Goal: Task Accomplishment & Management: Manage account settings

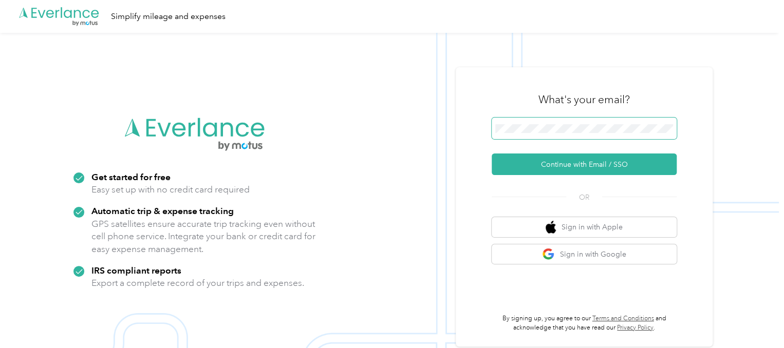
click at [481, 134] on div "What's your email? Continue with Email / SSO OR Sign in with Apple Sign in with…" at bounding box center [583, 206] width 257 height 279
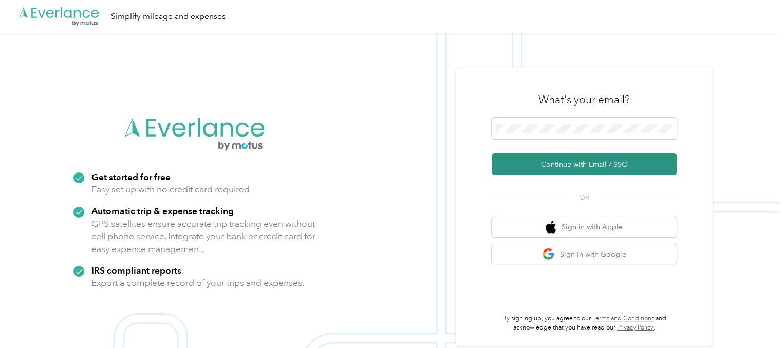
click at [617, 166] on button "Continue with Email / SSO" at bounding box center [583, 165] width 185 height 22
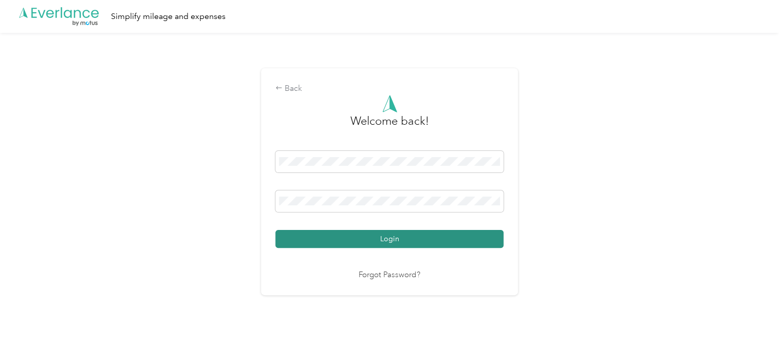
click at [434, 237] on button "Login" at bounding box center [389, 239] width 228 height 18
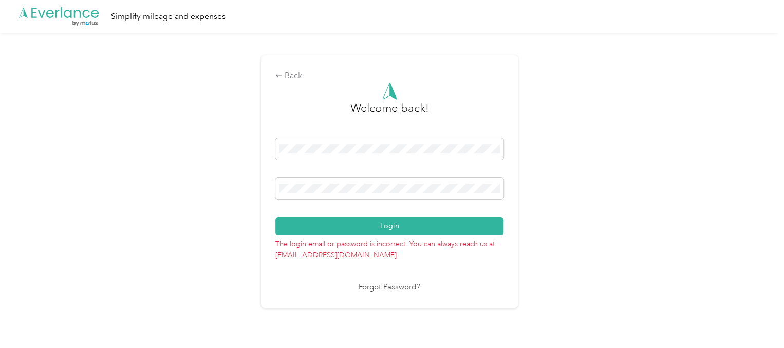
click at [421, 202] on div at bounding box center [389, 190] width 228 height 25
click at [417, 197] on span at bounding box center [389, 189] width 228 height 22
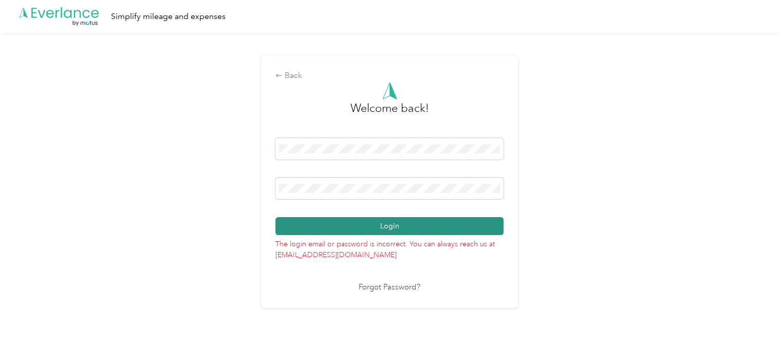
click at [420, 219] on button "Login" at bounding box center [389, 226] width 228 height 18
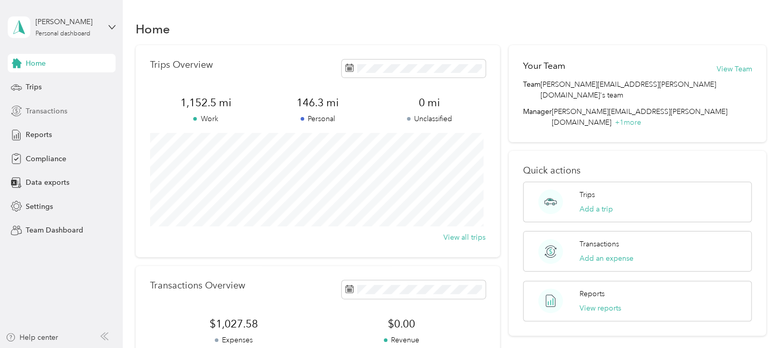
click at [46, 112] on span "Transactions" at bounding box center [47, 111] width 42 height 11
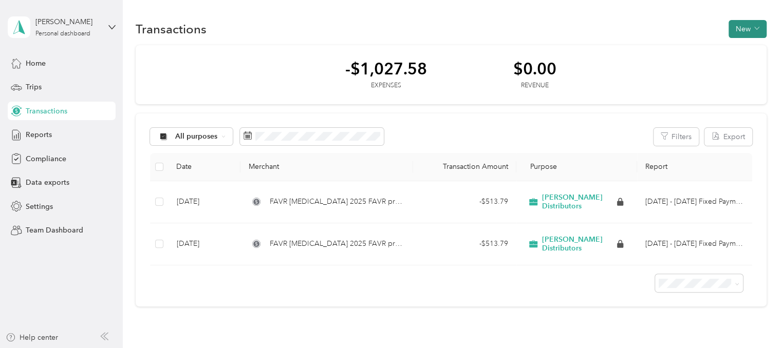
click at [730, 22] on button "New" at bounding box center [747, 29] width 38 height 18
click at [740, 48] on span "Expense" at bounding box center [742, 48] width 28 height 11
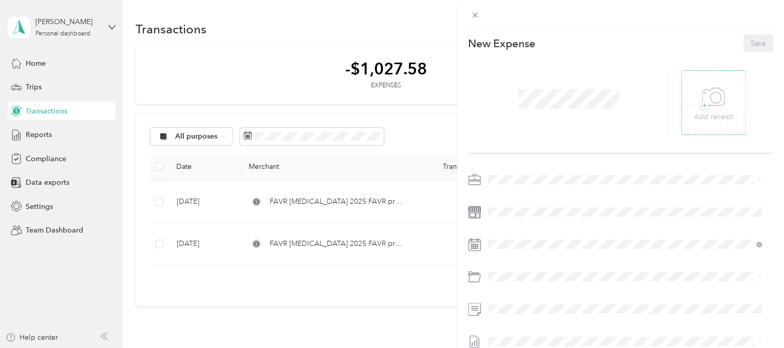
click at [703, 107] on icon at bounding box center [712, 97] width 23 height 28
click at [715, 101] on icon at bounding box center [715, 97] width 11 height 11
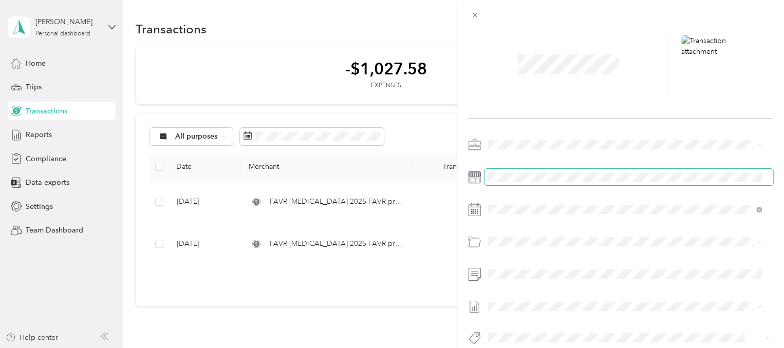
scroll to position [51, 0]
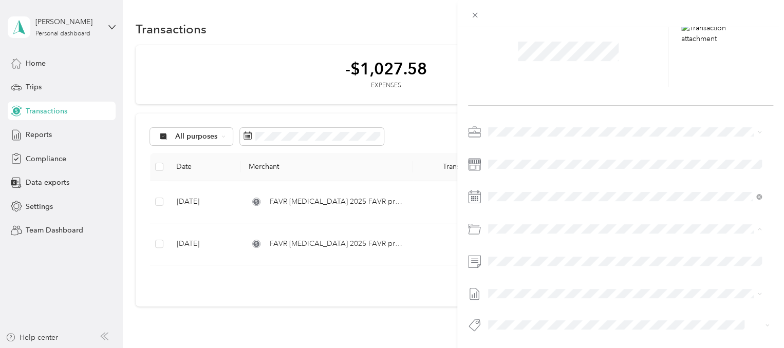
click at [526, 263] on span "Tolls" at bounding box center [522, 265] width 14 height 9
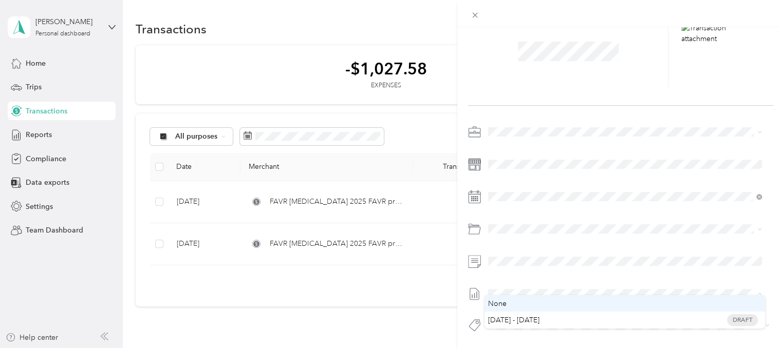
scroll to position [55, 0]
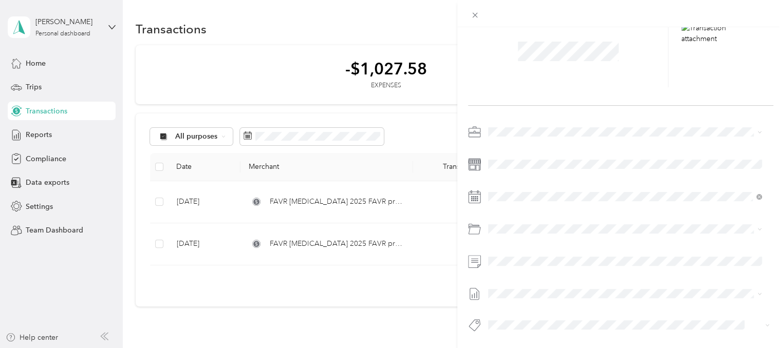
click at [525, 341] on div "New Expense Save" at bounding box center [620, 177] width 327 height 396
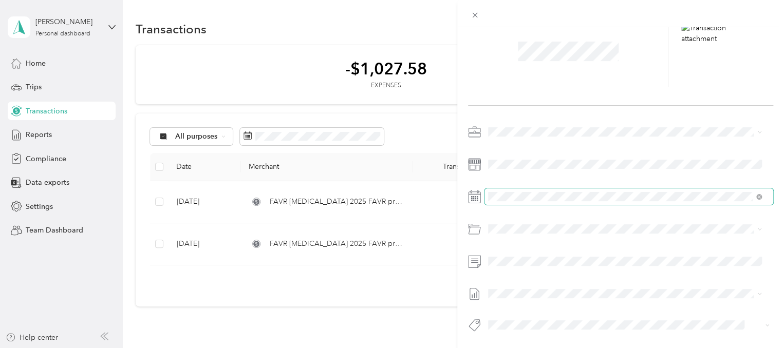
click at [532, 188] on span at bounding box center [628, 196] width 289 height 16
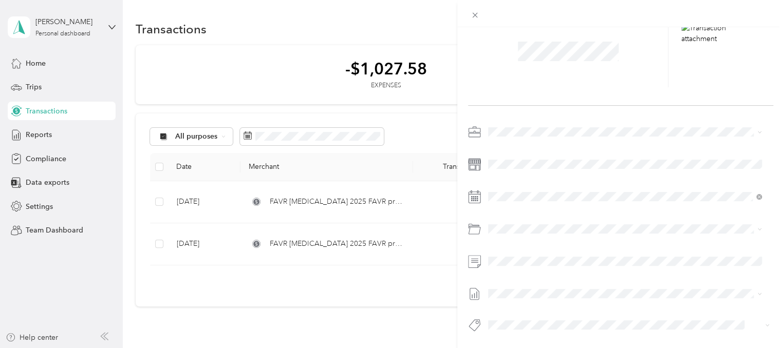
click at [468, 193] on icon at bounding box center [474, 197] width 13 height 13
click at [474, 198] on rect at bounding box center [475, 199] width 2 height 2
click at [482, 191] on div at bounding box center [620, 196] width 305 height 16
click at [479, 191] on icon at bounding box center [474, 197] width 13 height 13
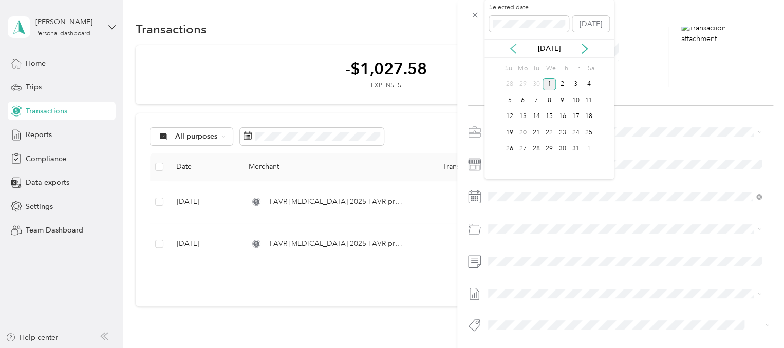
click at [516, 52] on icon at bounding box center [513, 49] width 10 height 10
click at [524, 80] on div "1" at bounding box center [522, 84] width 13 height 13
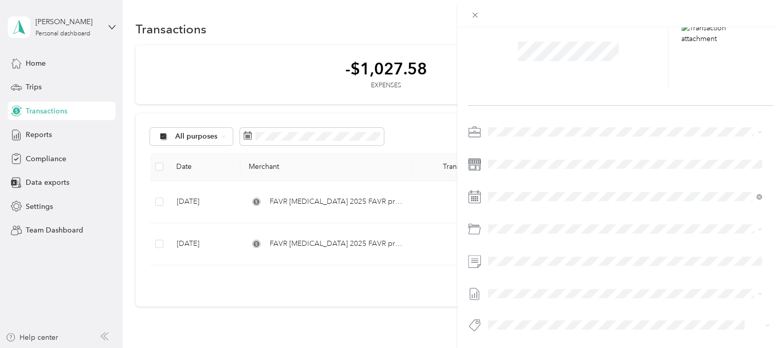
click at [546, 313] on li "[DATE] - [DATE] Draft" at bounding box center [624, 319] width 280 height 16
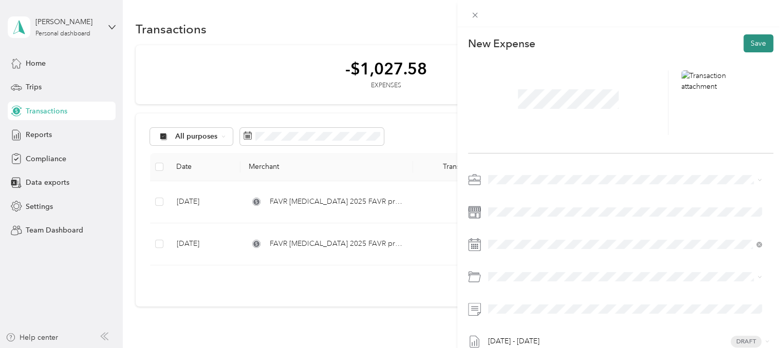
click at [756, 42] on button "Save" at bounding box center [758, 43] width 30 height 18
click at [752, 47] on button "Save" at bounding box center [758, 43] width 30 height 18
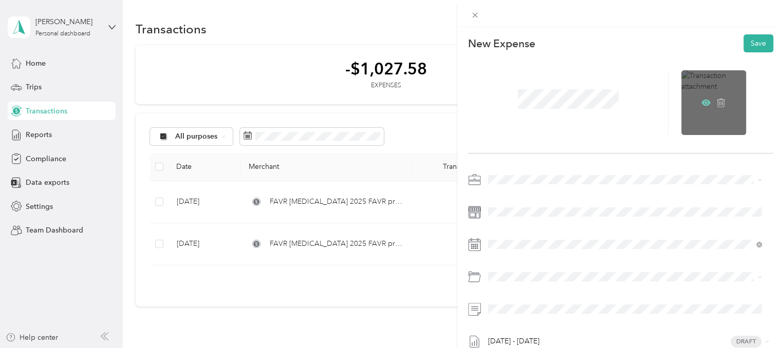
click at [705, 103] on icon at bounding box center [706, 102] width 3 height 3
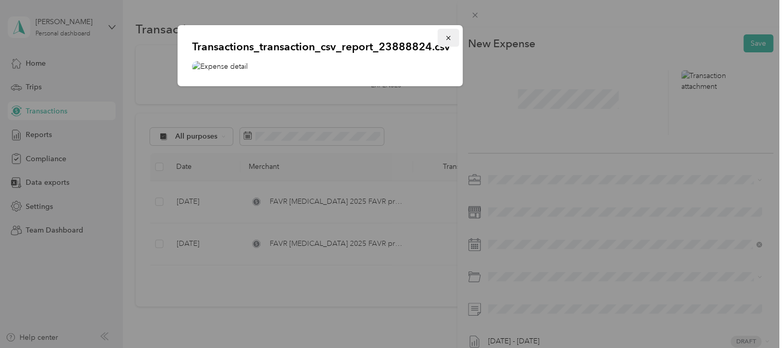
click at [445, 39] on icon "button" at bounding box center [448, 37] width 7 height 7
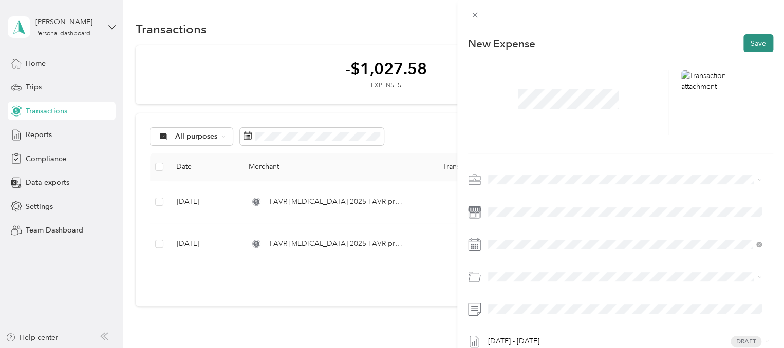
click at [749, 44] on button "Save" at bounding box center [758, 43] width 30 height 18
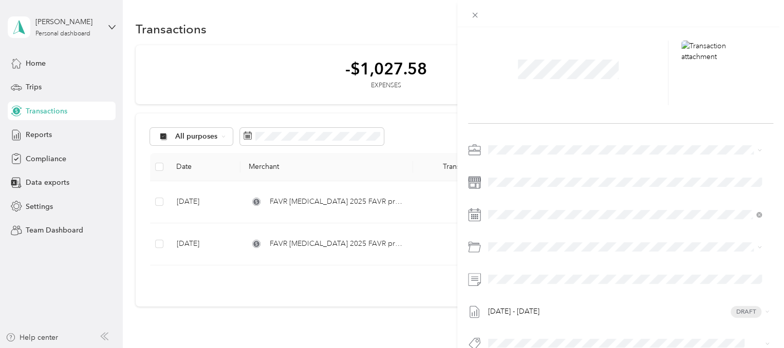
scroll to position [56, 0]
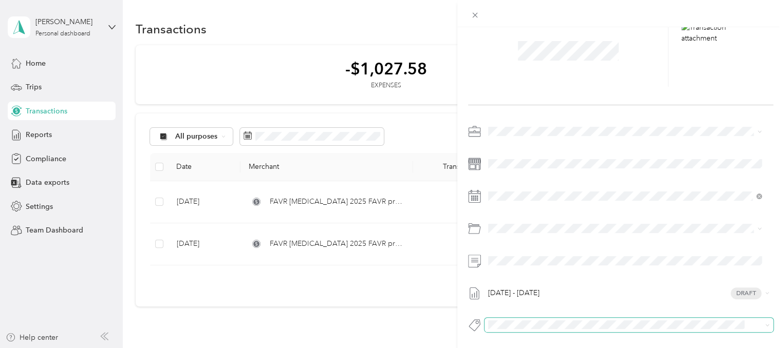
click at [614, 322] on div at bounding box center [619, 324] width 271 height 11
click at [565, 86] on div at bounding box center [620, 54] width 305 height 101
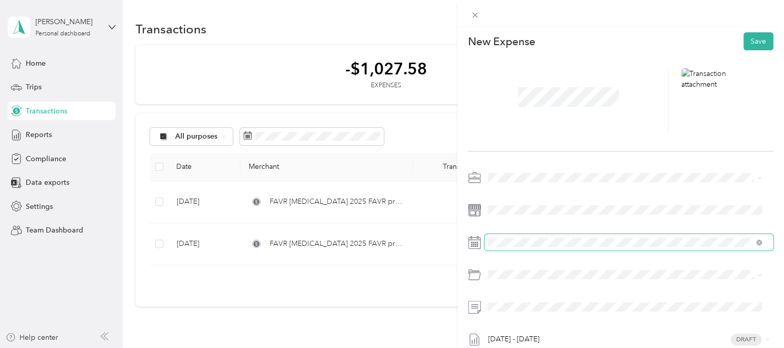
scroll to position [0, 0]
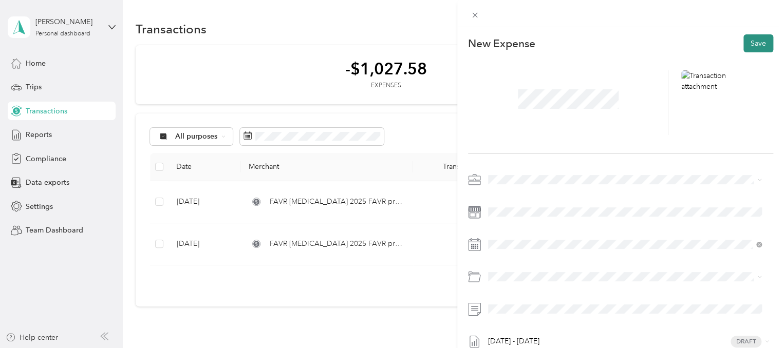
click at [753, 41] on button "Save" at bounding box center [758, 43] width 30 height 18
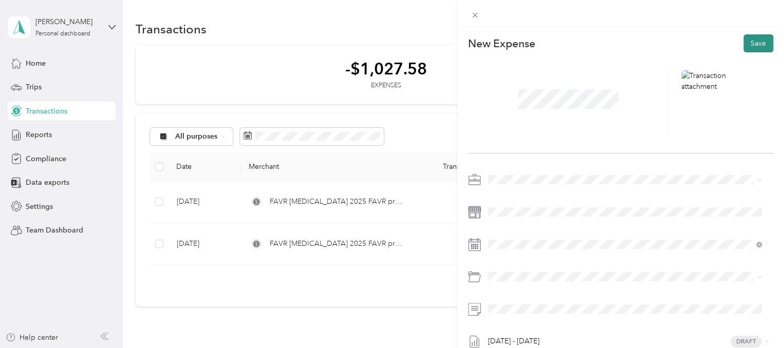
click at [753, 41] on button "Save" at bounding box center [758, 43] width 30 height 18
click at [754, 49] on button "Save" at bounding box center [758, 43] width 30 height 18
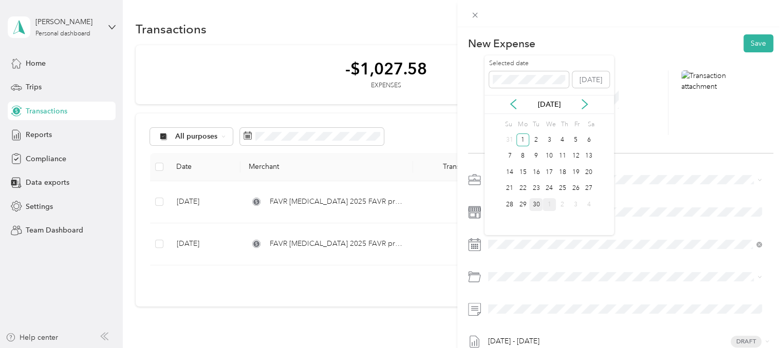
click at [537, 207] on div "30" at bounding box center [535, 204] width 13 height 13
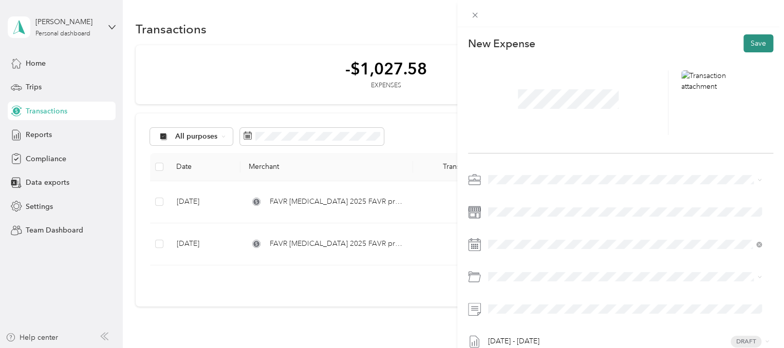
click at [745, 44] on button "Save" at bounding box center [758, 43] width 30 height 18
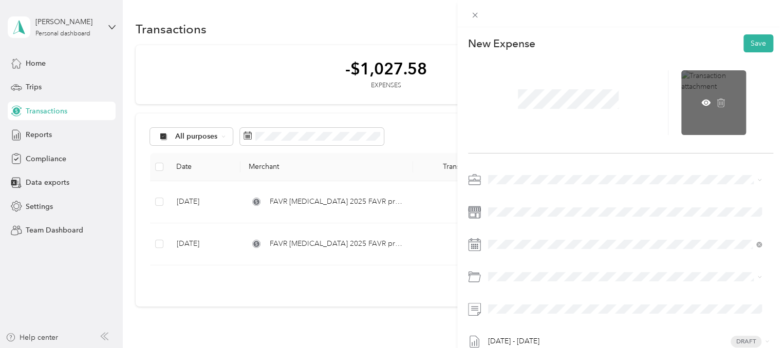
click at [712, 82] on div at bounding box center [713, 102] width 65 height 65
click at [705, 103] on icon at bounding box center [706, 102] width 3 height 3
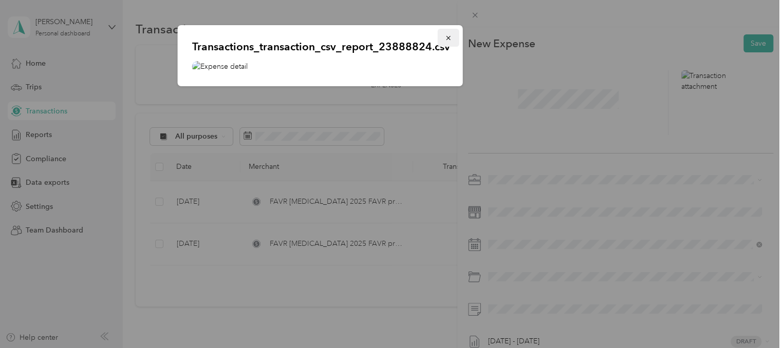
click at [446, 36] on icon "button" at bounding box center [448, 38] width 4 height 4
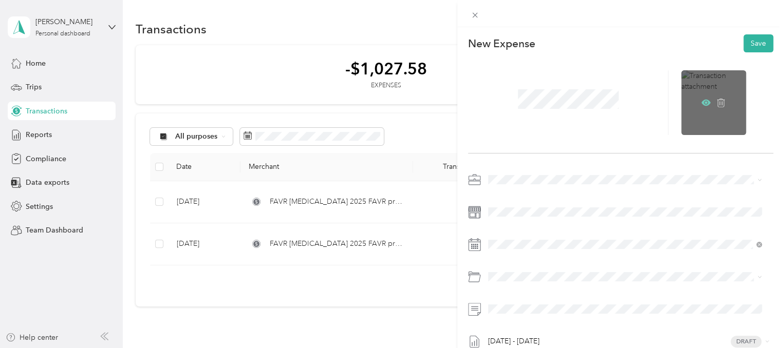
click at [701, 103] on icon at bounding box center [705, 103] width 9 height 6
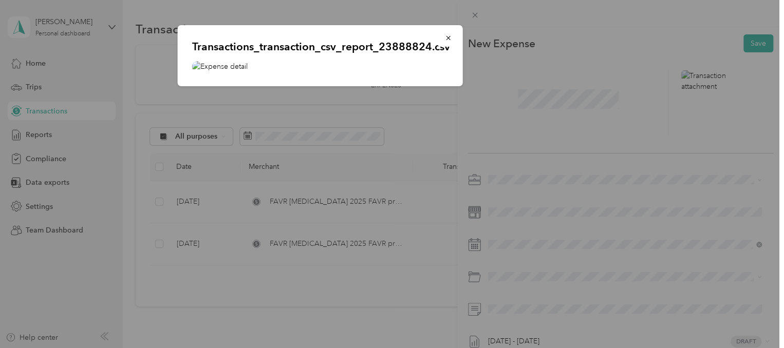
click at [311, 45] on p "Transactions_transaction_csv_report_23888824.csv" at bounding box center [320, 47] width 256 height 14
click at [234, 69] on img at bounding box center [320, 66] width 256 height 11
click at [249, 61] on div at bounding box center [320, 66] width 256 height 11
click at [227, 64] on img at bounding box center [320, 66] width 256 height 11
click at [218, 66] on img at bounding box center [320, 66] width 256 height 11
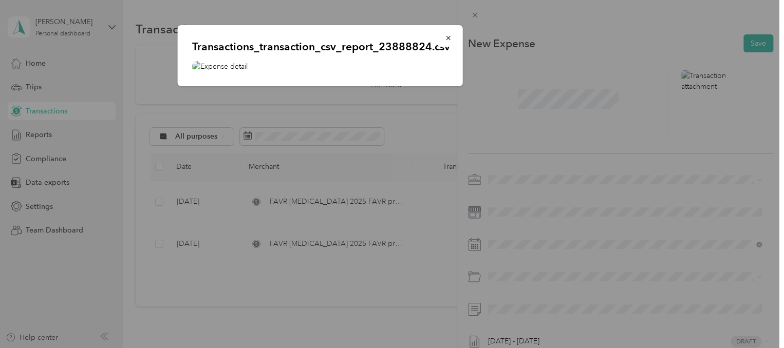
click at [198, 70] on img at bounding box center [320, 66] width 256 height 11
click at [221, 60] on div "Transactions_transaction_csv_report_23888824.csv" at bounding box center [320, 55] width 285 height 61
click at [263, 47] on p "Transactions_transaction_csv_report_23888824.csv" at bounding box center [320, 47] width 256 height 14
click at [286, 44] on p "Transactions_transaction_csv_report_23888824.csv" at bounding box center [320, 47] width 256 height 14
click at [326, 48] on p "Transactions_transaction_csv_report_23888824.csv" at bounding box center [320, 47] width 256 height 14
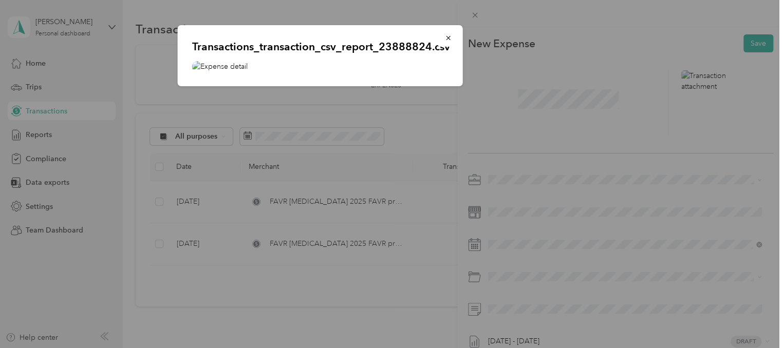
click at [368, 51] on p "Transactions_transaction_csv_report_23888824.csv" at bounding box center [320, 47] width 256 height 14
click at [401, 48] on p "Transactions_transaction_csv_report_23888824.csv" at bounding box center [320, 47] width 256 height 14
click at [423, 53] on p "Transactions_transaction_csv_report_23888824.csv" at bounding box center [320, 47] width 256 height 14
click at [440, 45] on button "button" at bounding box center [448, 38] width 22 height 18
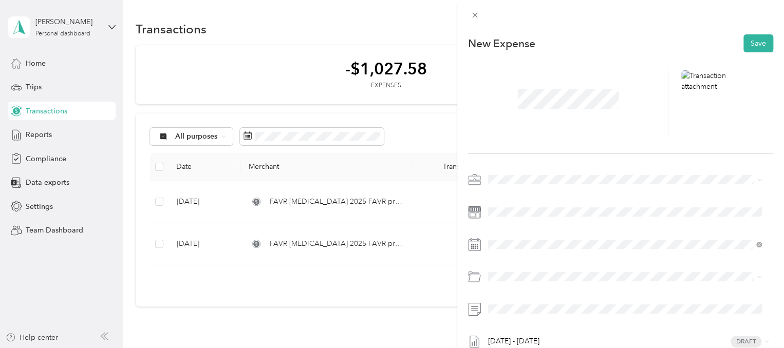
click at [435, 56] on div "Transactions_transaction_csv_report_23888824.csv" at bounding box center [320, 55] width 285 height 61
click at [434, 51] on div "Transactions_transaction_csv_report_23888824.csv" at bounding box center [320, 27] width 285 height 61
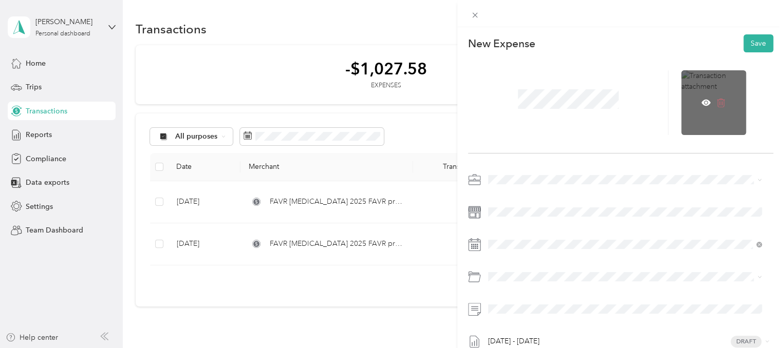
click at [717, 99] on icon at bounding box center [721, 103] width 8 height 9
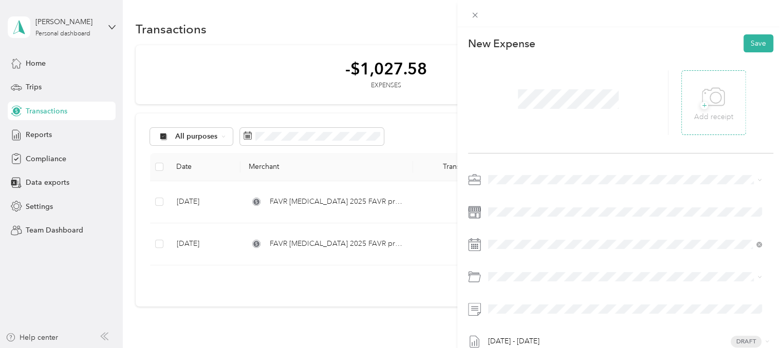
click at [715, 104] on icon at bounding box center [712, 97] width 23 height 28
click at [718, 111] on icon at bounding box center [712, 97] width 23 height 28
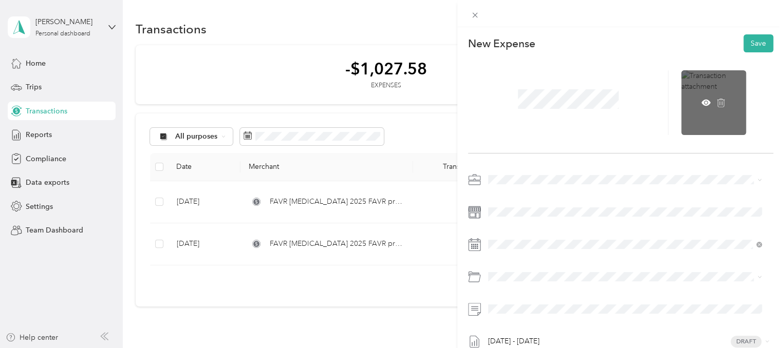
click at [699, 86] on div at bounding box center [713, 102] width 65 height 65
click at [701, 103] on icon at bounding box center [705, 103] width 9 height 6
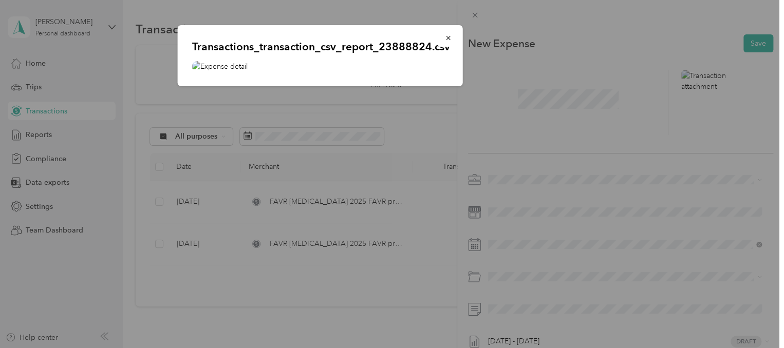
click at [238, 62] on img at bounding box center [320, 66] width 256 height 11
click at [234, 72] on div "Transactions_transaction_csv_report_23888824.csv" at bounding box center [320, 55] width 285 height 61
click at [199, 66] on img at bounding box center [320, 66] width 256 height 11
click at [343, 51] on p "Transactions_transaction_csv_report_23888824.csv" at bounding box center [320, 47] width 256 height 14
click at [448, 38] on icon "button" at bounding box center [448, 38] width 4 height 4
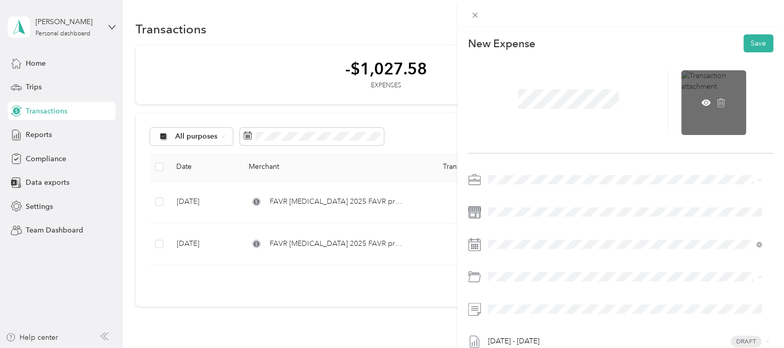
click at [735, 113] on div at bounding box center [713, 102] width 65 height 65
click at [721, 103] on icon at bounding box center [721, 104] width 0 height 4
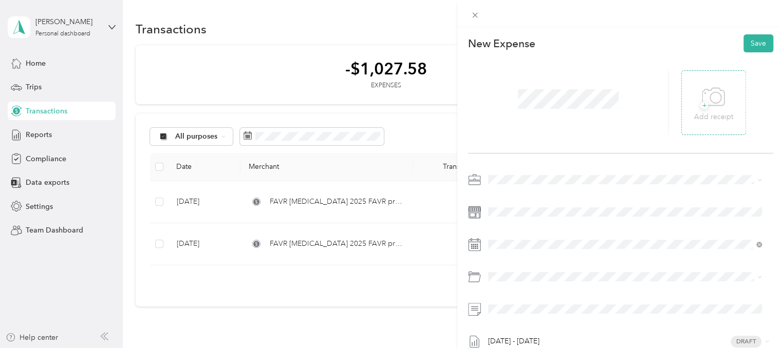
click at [700, 105] on span "+" at bounding box center [704, 106] width 8 height 8
click at [710, 101] on icon at bounding box center [712, 97] width 23 height 28
click at [702, 103] on icon at bounding box center [712, 97] width 23 height 28
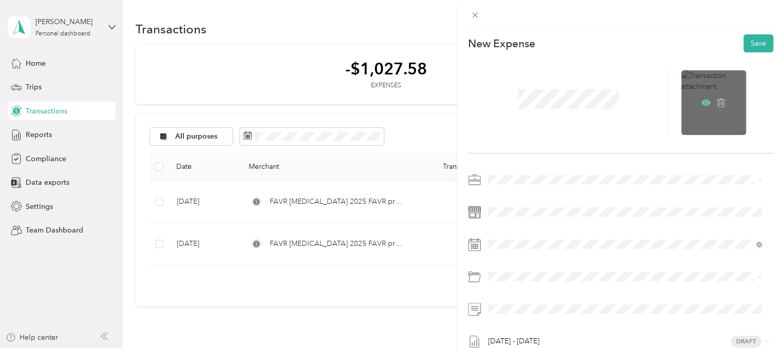
click at [701, 102] on icon at bounding box center [705, 103] width 9 height 6
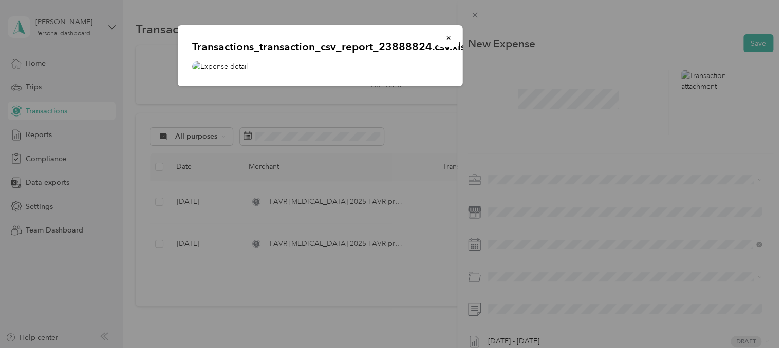
click at [411, 45] on p "Transactions_transaction_csv_report_23888824.csv.xlsx" at bounding box center [320, 47] width 256 height 14
click at [229, 66] on img at bounding box center [320, 66] width 256 height 11
click at [235, 48] on p "Transactions_transaction_csv_report_23888824.csv.xlsx" at bounding box center [320, 47] width 256 height 14
drag, startPoint x: 233, startPoint y: 65, endPoint x: 240, endPoint y: 63, distance: 7.6
click at [237, 64] on img at bounding box center [320, 66] width 256 height 11
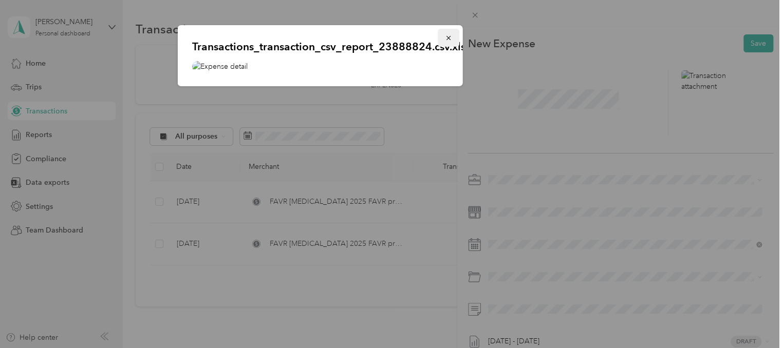
click at [447, 37] on icon "button" at bounding box center [448, 38] width 4 height 4
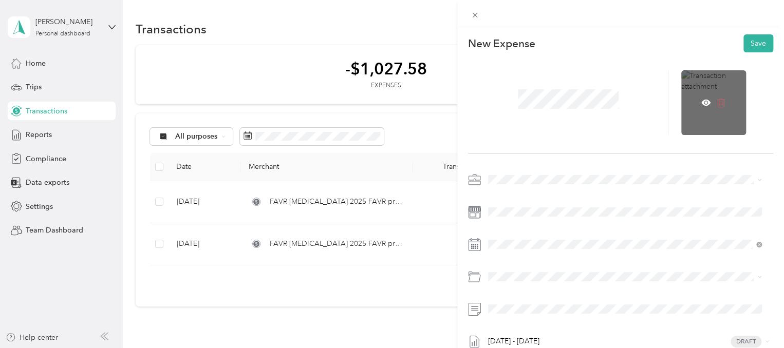
click at [716, 99] on icon at bounding box center [720, 102] width 9 height 9
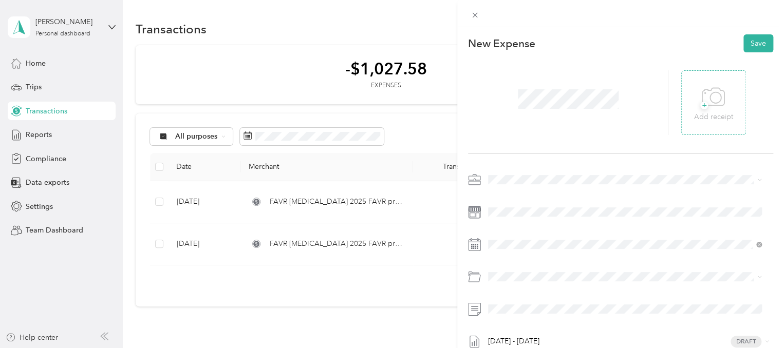
click at [701, 109] on icon at bounding box center [712, 97] width 23 height 28
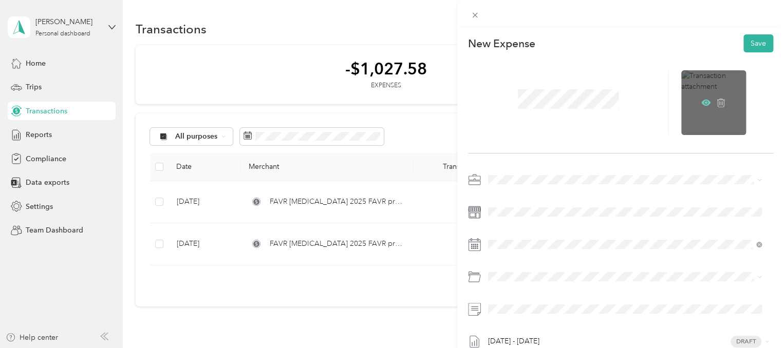
click at [701, 102] on icon at bounding box center [705, 103] width 9 height 6
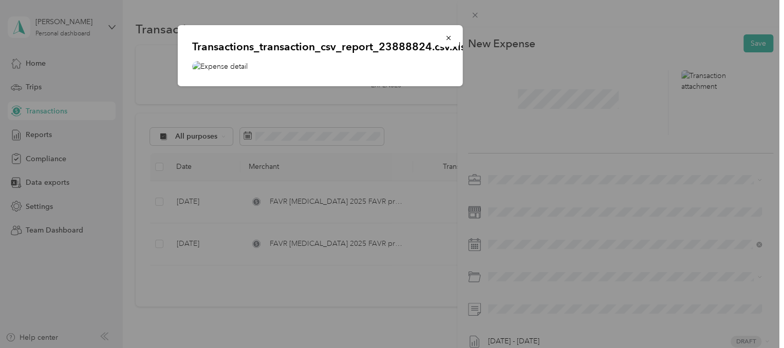
click at [207, 66] on img at bounding box center [320, 66] width 256 height 11
click at [447, 37] on icon "button" at bounding box center [448, 37] width 7 height 7
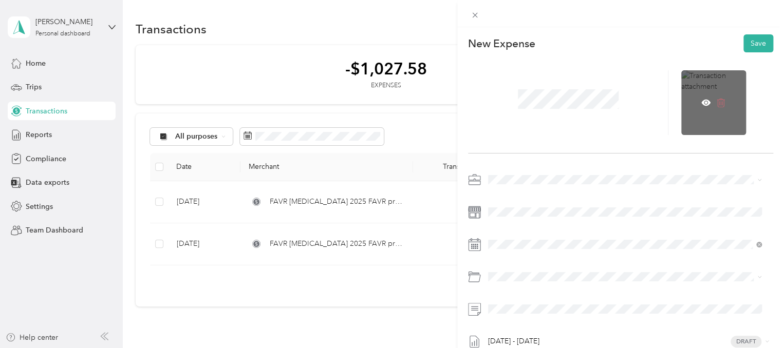
click at [716, 99] on icon at bounding box center [720, 102] width 9 height 9
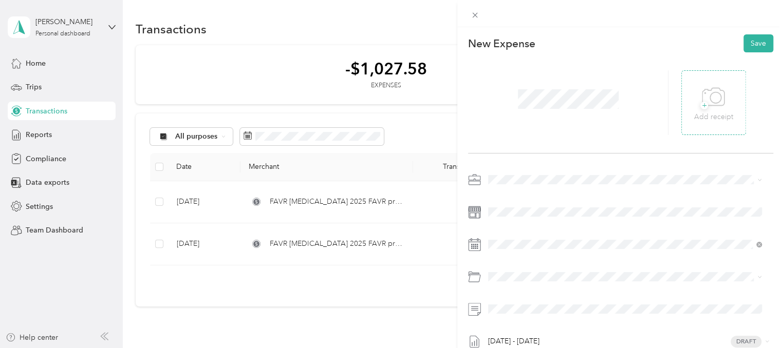
click at [710, 99] on icon at bounding box center [712, 97] width 23 height 28
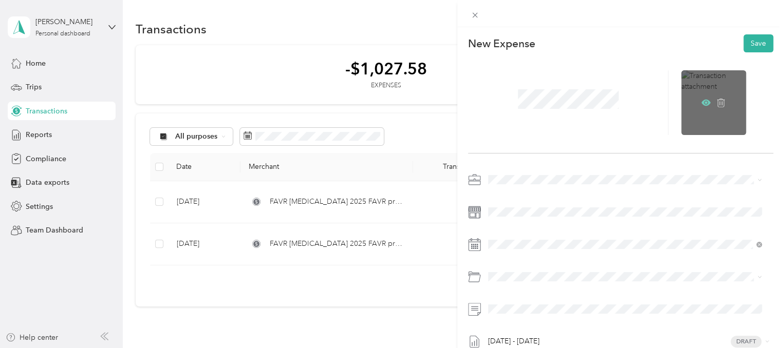
click at [705, 102] on icon at bounding box center [706, 102] width 3 height 3
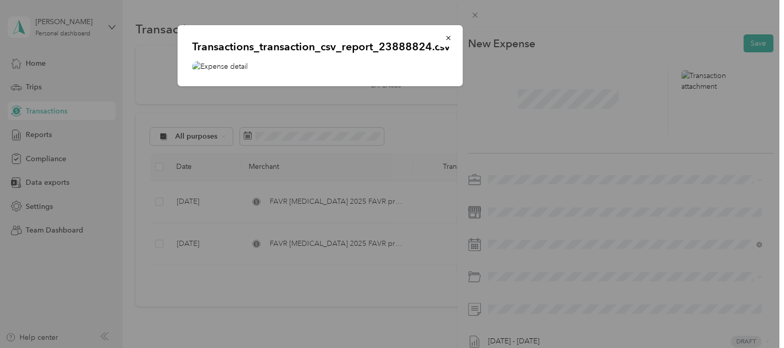
click at [198, 63] on img at bounding box center [320, 66] width 256 height 11
click at [448, 40] on icon "button" at bounding box center [448, 37] width 7 height 7
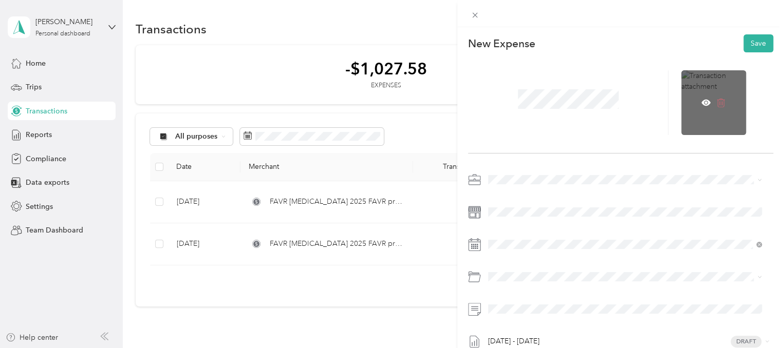
click at [717, 105] on icon at bounding box center [721, 103] width 8 height 9
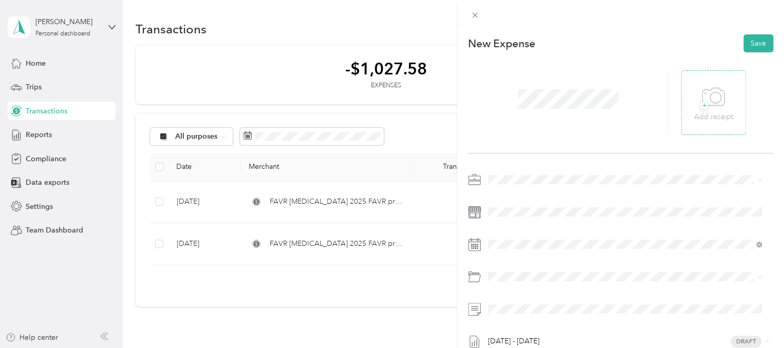
click at [713, 105] on icon at bounding box center [713, 96] width 22 height 17
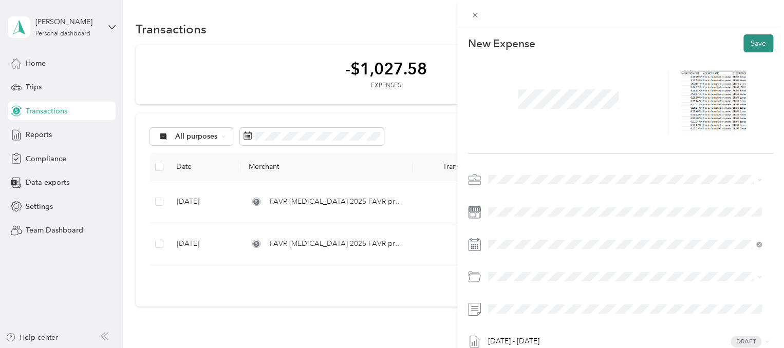
click at [750, 40] on button "Save" at bounding box center [758, 43] width 30 height 18
click at [743, 50] on button "Save" at bounding box center [758, 43] width 30 height 18
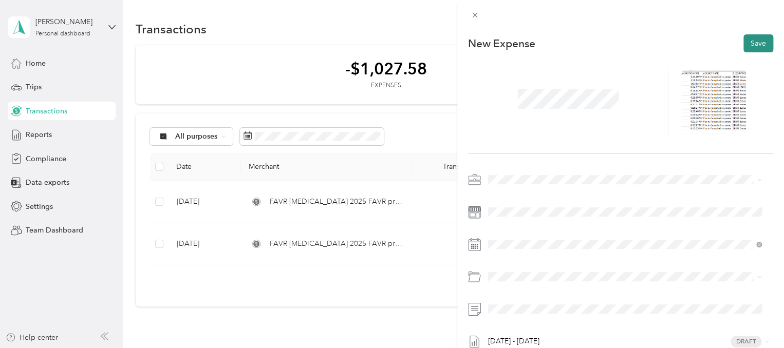
click at [743, 50] on button "Save" at bounding box center [758, 43] width 30 height 18
click at [755, 50] on button "Save" at bounding box center [758, 43] width 30 height 18
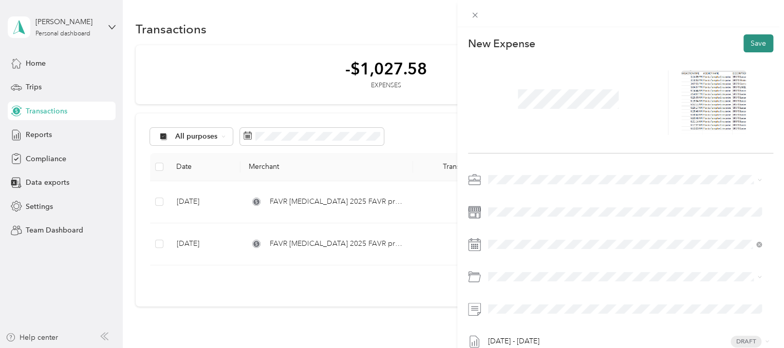
click at [752, 49] on button "Save" at bounding box center [758, 43] width 30 height 18
click at [754, 43] on button "Save" at bounding box center [758, 43] width 30 height 18
click at [752, 45] on button "Save" at bounding box center [758, 43] width 30 height 18
click at [753, 47] on button "Save" at bounding box center [758, 43] width 30 height 18
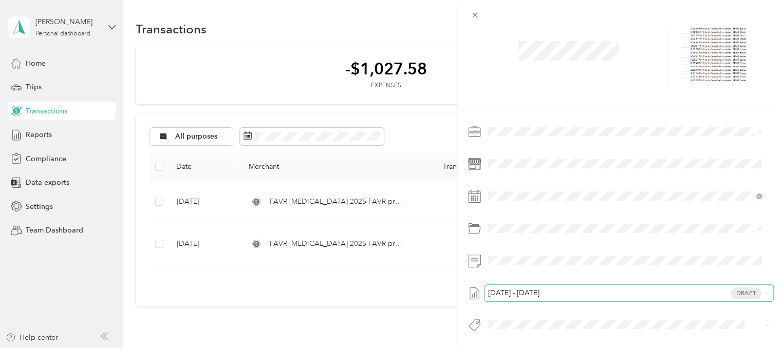
click at [737, 288] on span "Draft" at bounding box center [745, 294] width 31 height 12
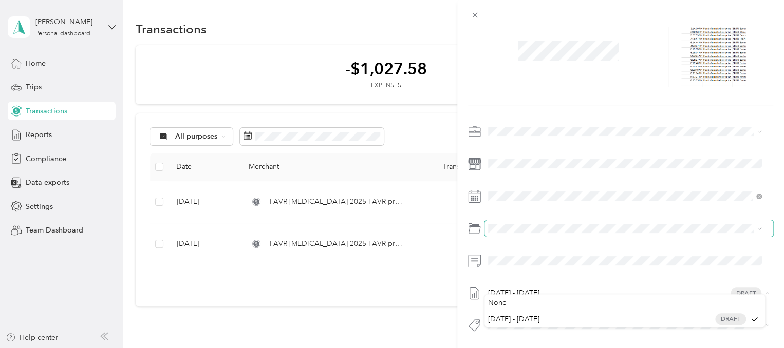
click at [758, 226] on icon at bounding box center [759, 228] width 5 height 5
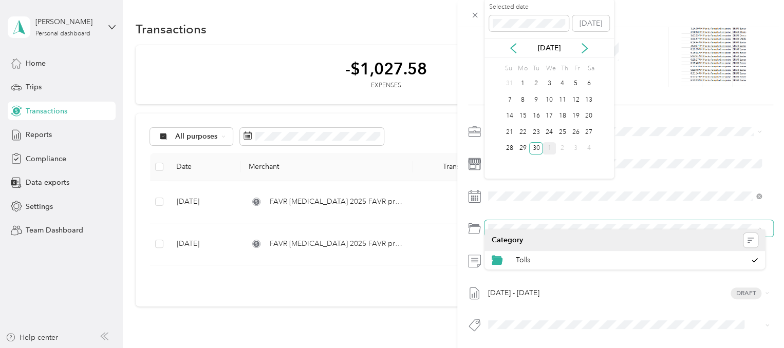
click at [435, 329] on div "This expense cannot be edited because it is either under review, approved, or p…" at bounding box center [392, 174] width 784 height 348
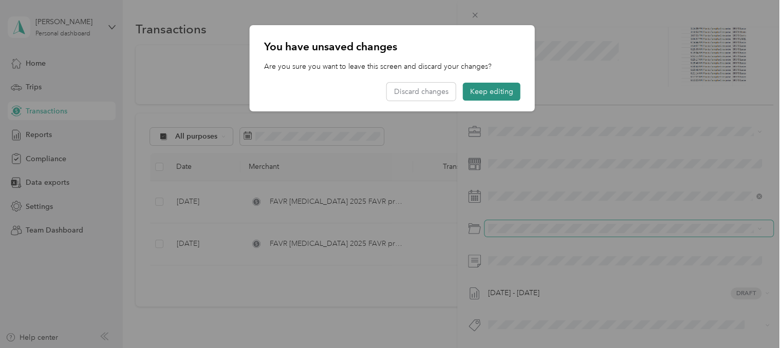
click at [484, 88] on button "Keep editing" at bounding box center [492, 92] width 58 height 18
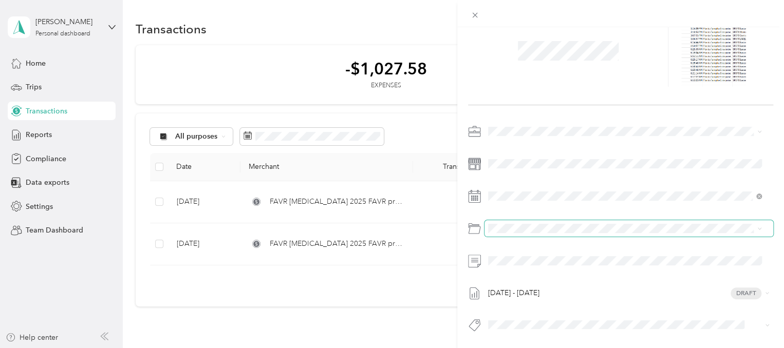
scroll to position [0, 0]
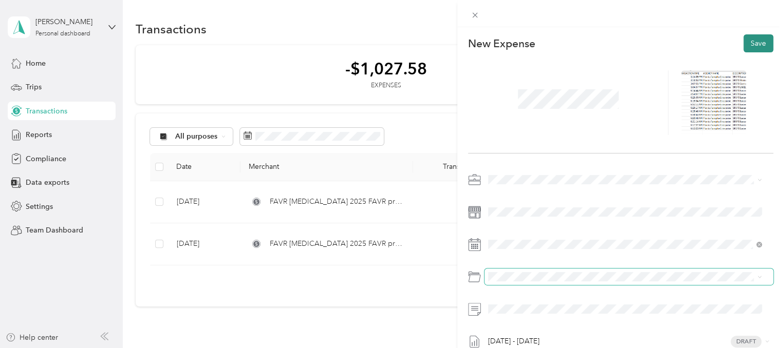
click at [745, 50] on button "Save" at bounding box center [758, 43] width 30 height 18
click at [754, 45] on button "Save" at bounding box center [758, 43] width 30 height 18
click at [474, 15] on icon at bounding box center [474, 15] width 5 height 5
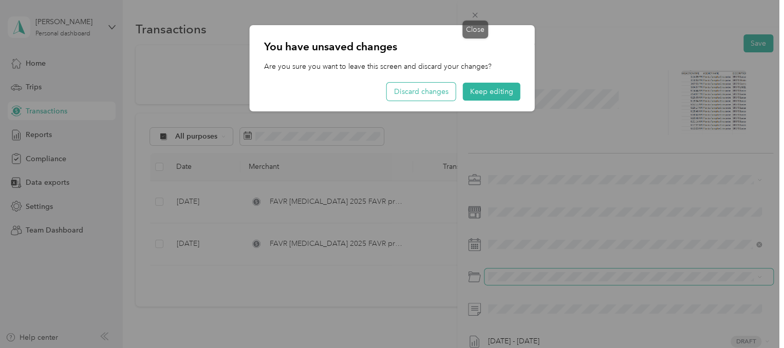
click at [423, 91] on button "Discard changes" at bounding box center [421, 92] width 69 height 18
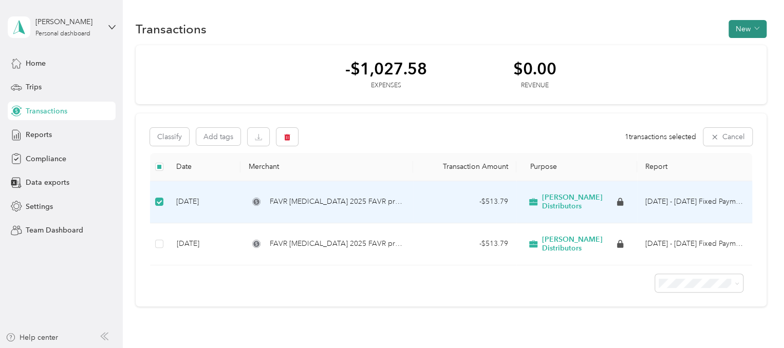
click at [754, 29] on icon "button" at bounding box center [756, 28] width 5 height 5
click at [754, 48] on span "Expense" at bounding box center [742, 48] width 28 height 11
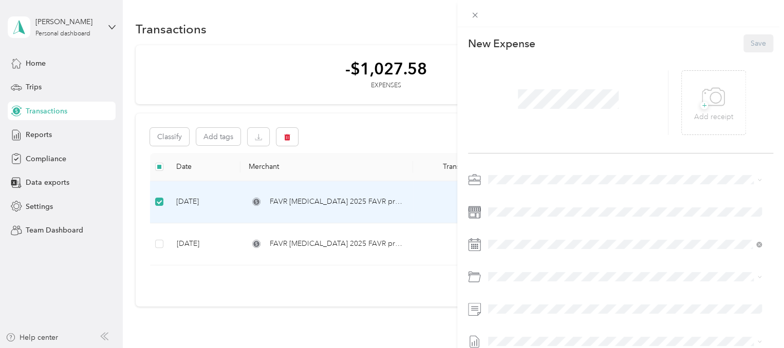
click at [53, 62] on div "This expense cannot be edited because it is either under review, approved, or p…" at bounding box center [392, 174] width 784 height 348
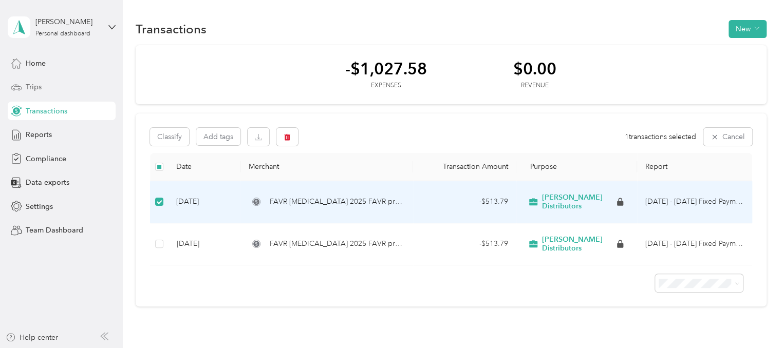
click at [44, 87] on div "Trips" at bounding box center [62, 87] width 108 height 18
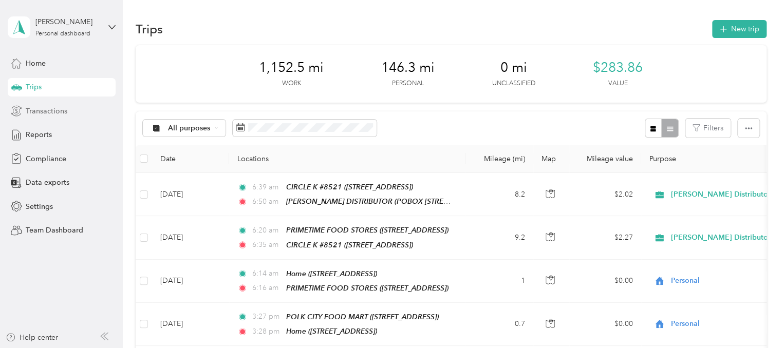
click at [52, 111] on span "Transactions" at bounding box center [47, 111] width 42 height 11
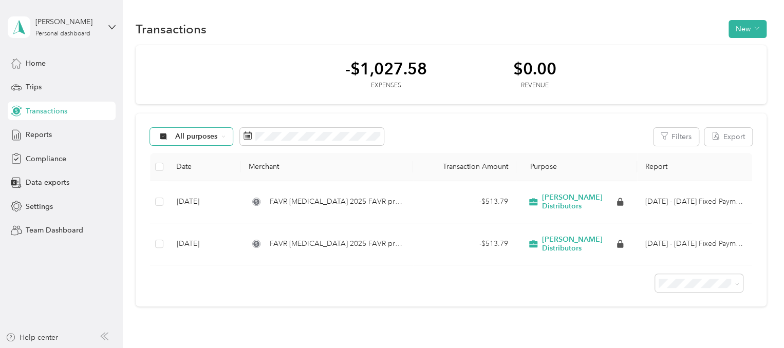
click at [216, 139] on span "All purposes" at bounding box center [196, 136] width 43 height 7
click at [203, 194] on span "[PERSON_NAME] Distributors" at bounding box center [226, 191] width 102 height 11
click at [60, 135] on div "Reports" at bounding box center [62, 135] width 108 height 18
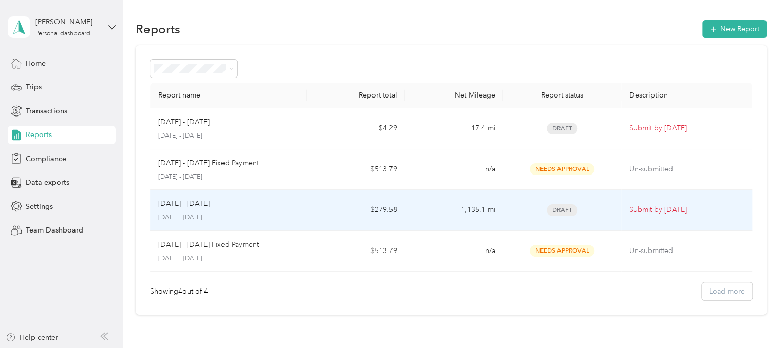
click at [314, 216] on td "$279.58" at bounding box center [356, 210] width 98 height 41
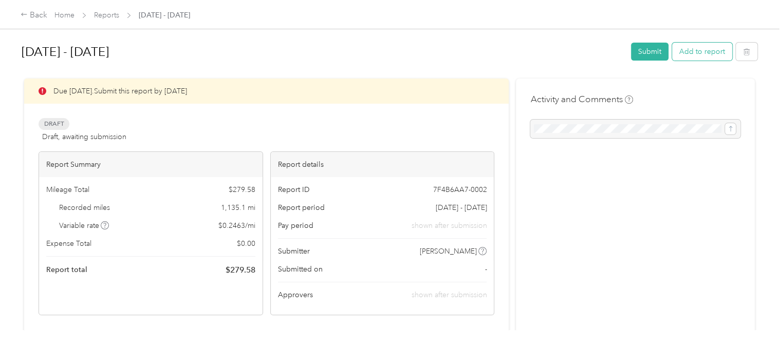
click at [699, 49] on button "Add to report" at bounding box center [702, 52] width 60 height 18
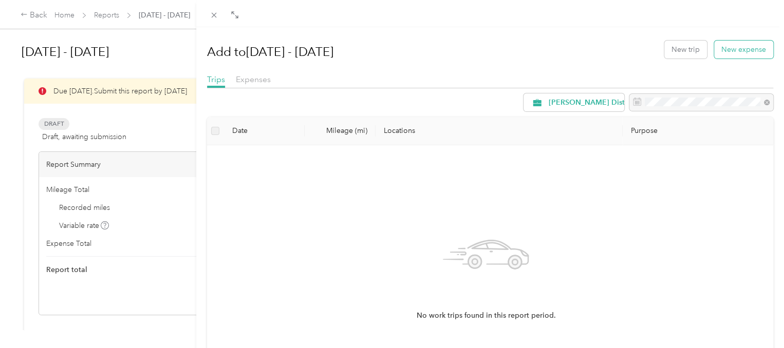
click at [735, 52] on button "New expense" at bounding box center [743, 50] width 59 height 18
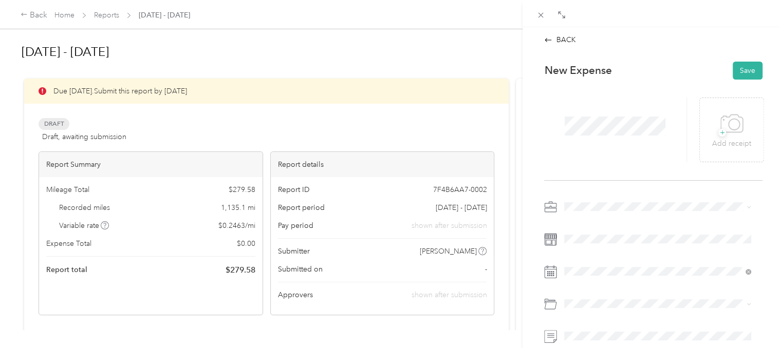
click at [615, 291] on li "Tolls" at bounding box center [657, 284] width 194 height 18
click at [718, 129] on span "+" at bounding box center [722, 133] width 8 height 8
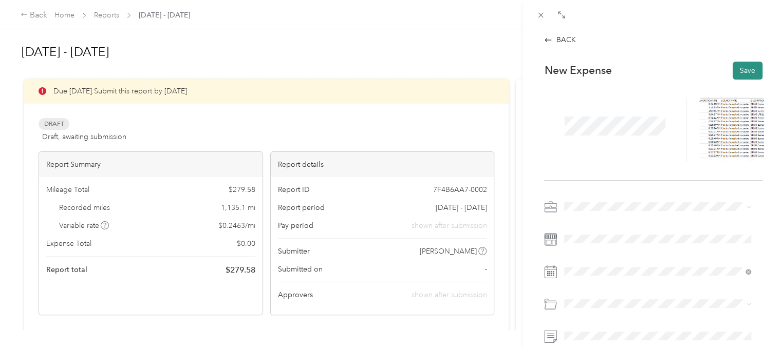
click at [741, 66] on button "Save" at bounding box center [747, 71] width 30 height 18
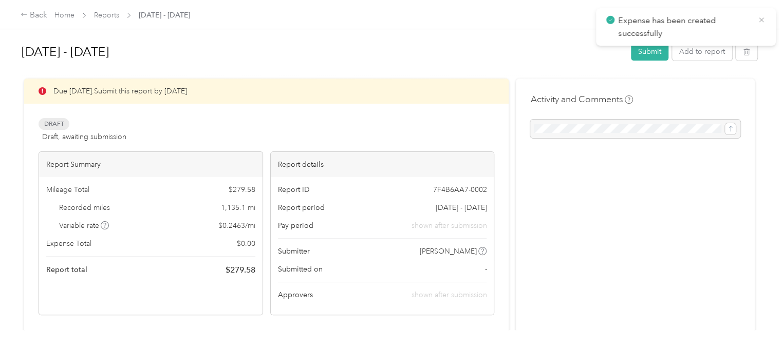
click at [759, 21] on icon at bounding box center [761, 19] width 8 height 9
click at [649, 52] on button "Submit" at bounding box center [649, 52] width 37 height 18
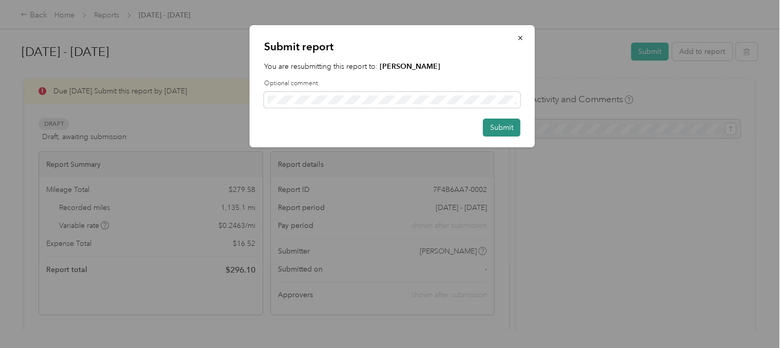
click at [504, 128] on button "Submit" at bounding box center [501, 128] width 37 height 18
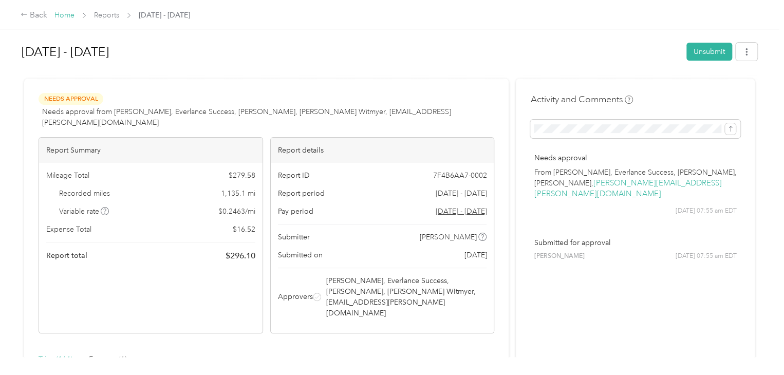
click at [60, 13] on link "Home" at bounding box center [64, 15] width 20 height 9
